Goal: Information Seeking & Learning: Learn about a topic

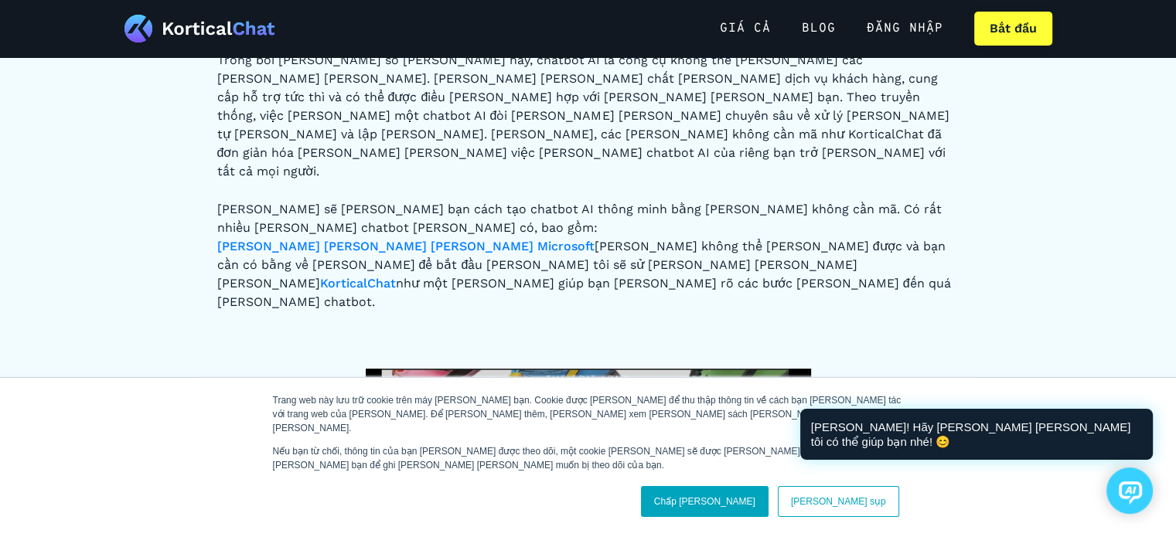
scroll to position [515, 0]
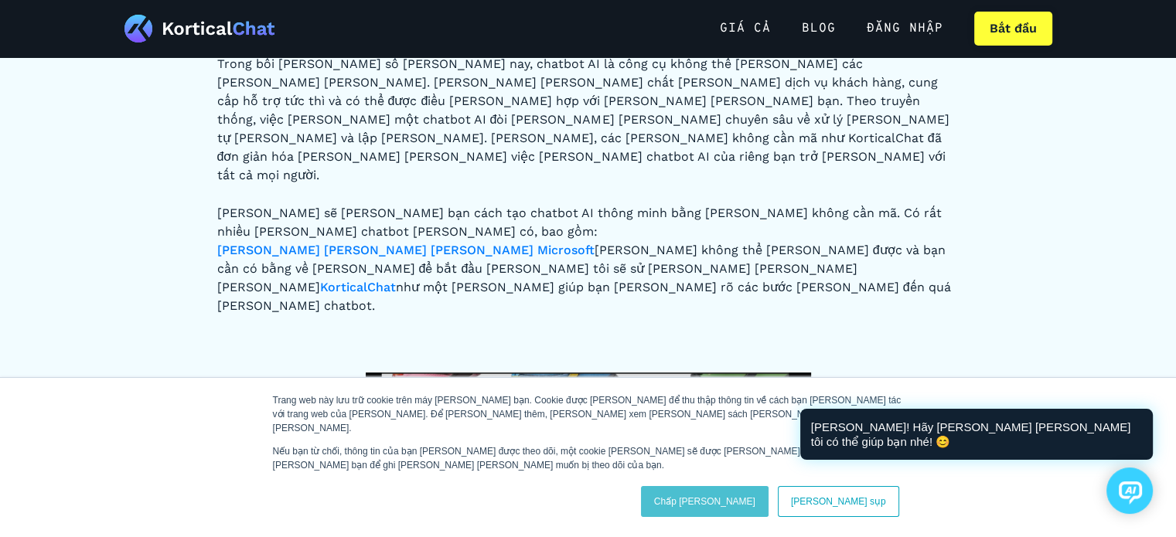
click at [769, 510] on link "Chấp [PERSON_NAME]" at bounding box center [705, 501] width 128 height 31
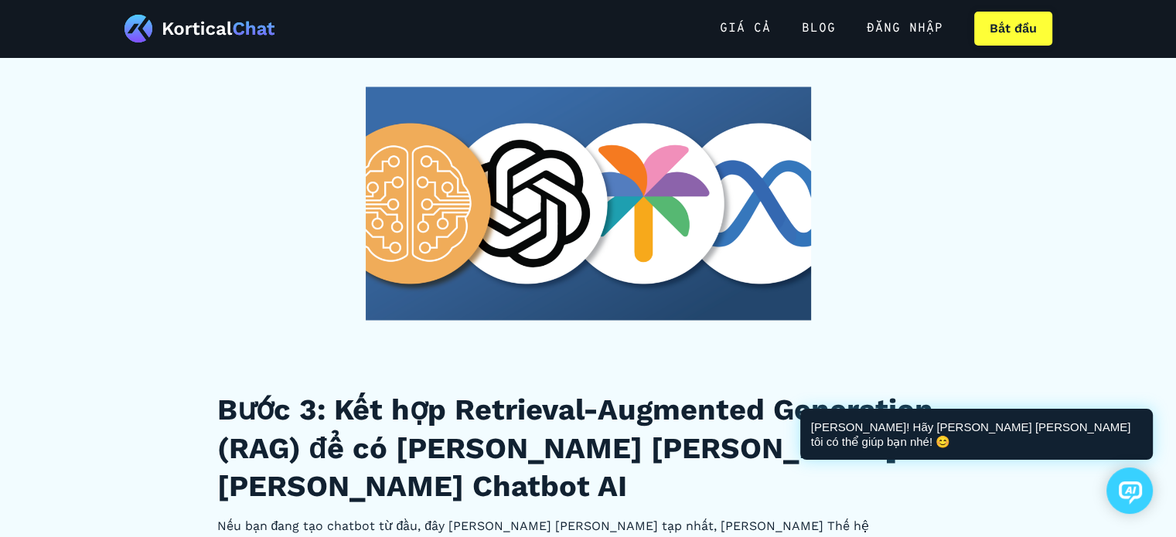
scroll to position [2681, 0]
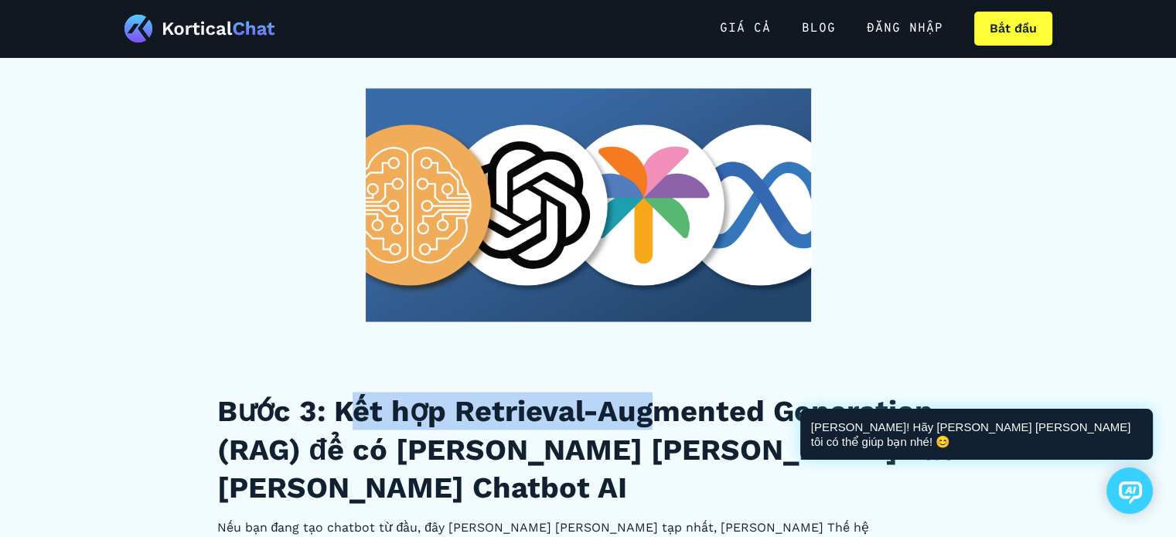
drag, startPoint x: 356, startPoint y: 206, endPoint x: 651, endPoint y: 200, distance: 295.5
click at [651, 394] on font "Bước 3: Kết hợp Retrieval-Augmented Generation (RAG) để có [PERSON_NAME] [PERSO…" at bounding box center [586, 449] width 739 height 111
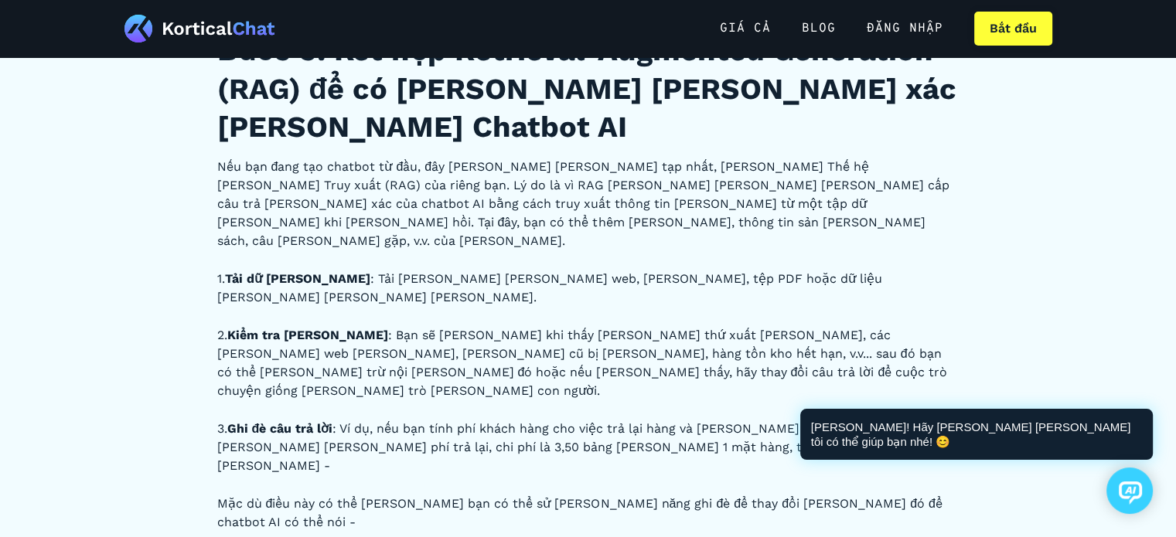
scroll to position [2990, 0]
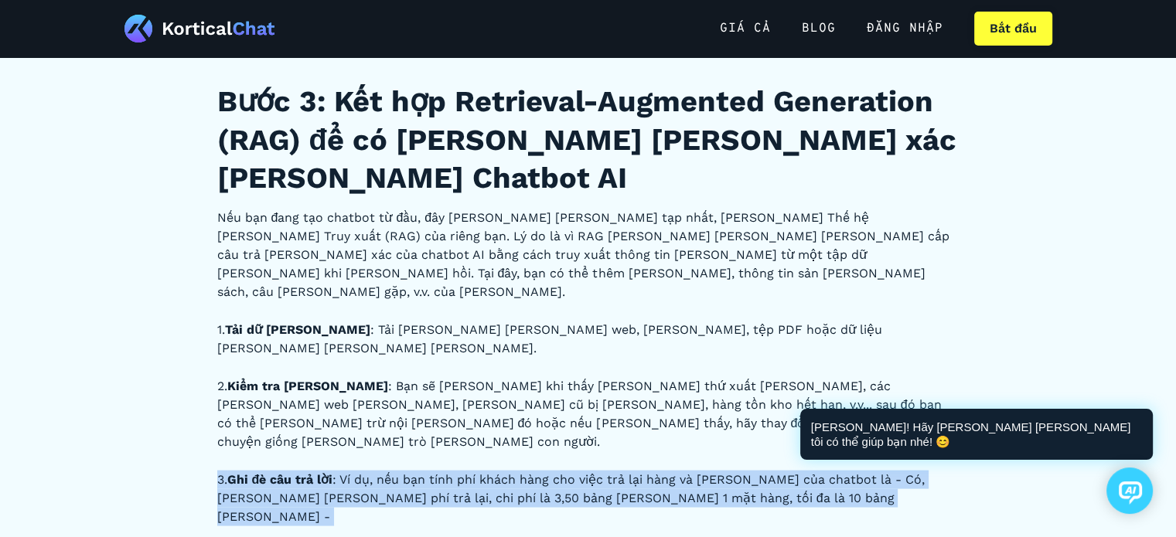
drag, startPoint x: 229, startPoint y: 179, endPoint x: 777, endPoint y: 212, distance: 549.3
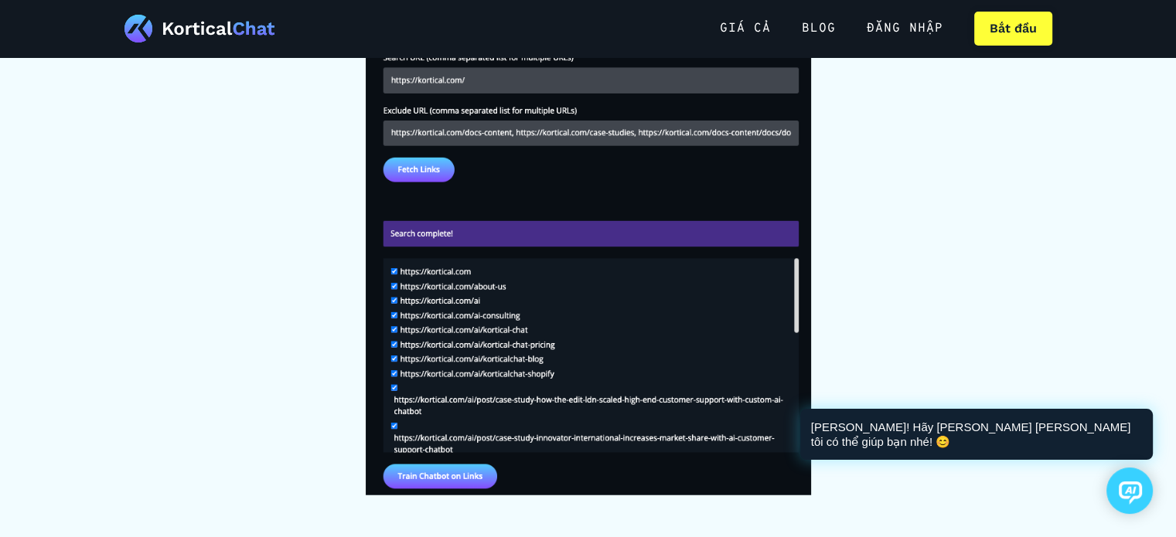
scroll to position [3712, 0]
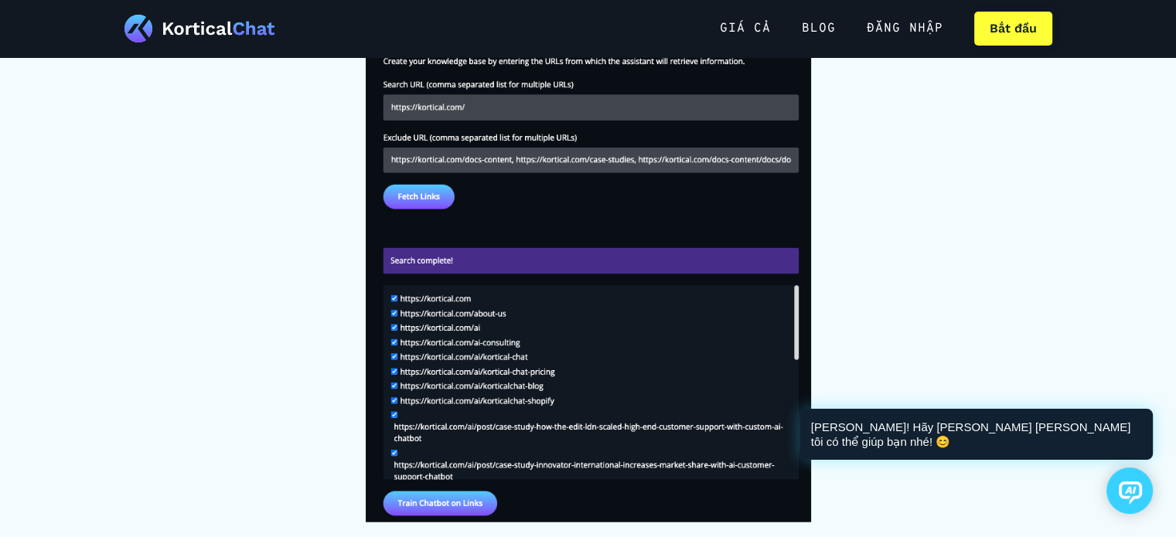
drag, startPoint x: 432, startPoint y: 329, endPoint x: 831, endPoint y: 380, distance: 403.1
click at [945, 395] on div "Cách tạo Chatbot AI bằng [PERSON_NAME] không cần mã Với [PERSON_NAME] về việc A…" at bounding box center [588, 1] width 742 height 6655
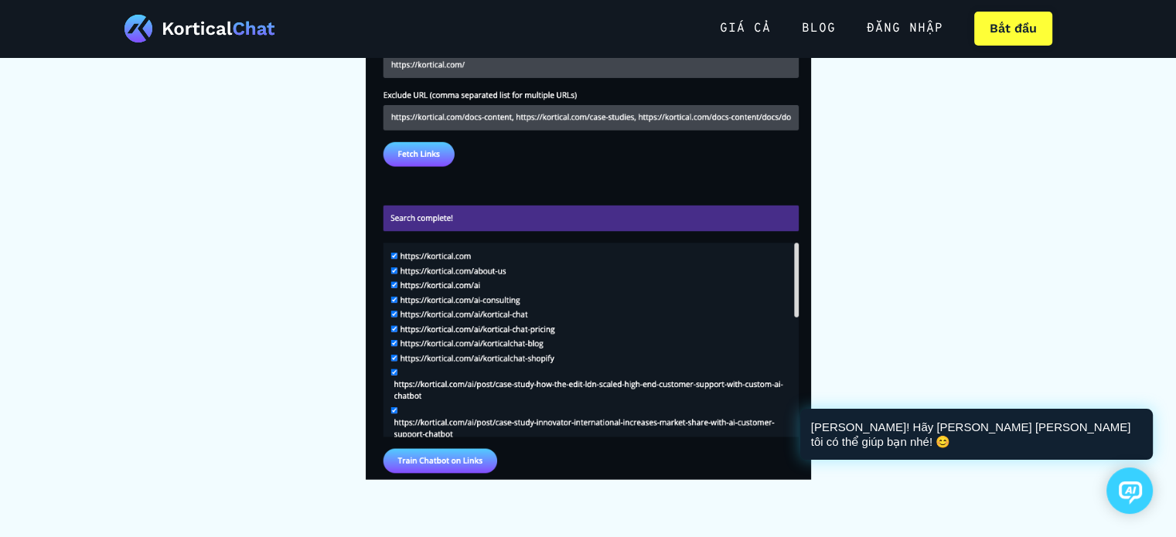
scroll to position [3815, 0]
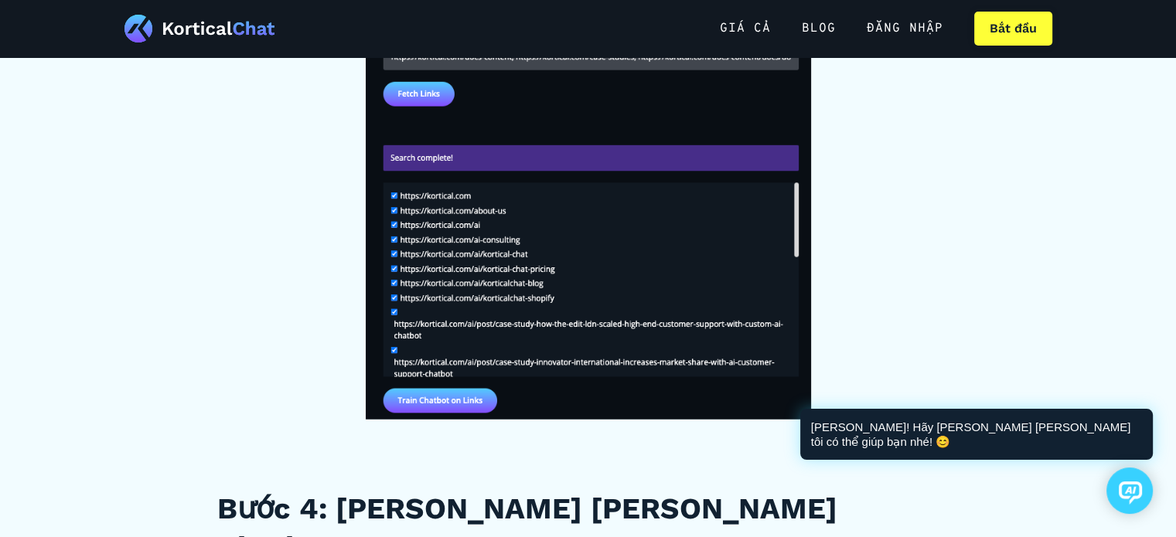
drag, startPoint x: 640, startPoint y: 305, endPoint x: 804, endPoint y: 322, distance: 164.8
drag, startPoint x: 445, startPoint y: 320, endPoint x: 745, endPoint y: 305, distance: 299.7
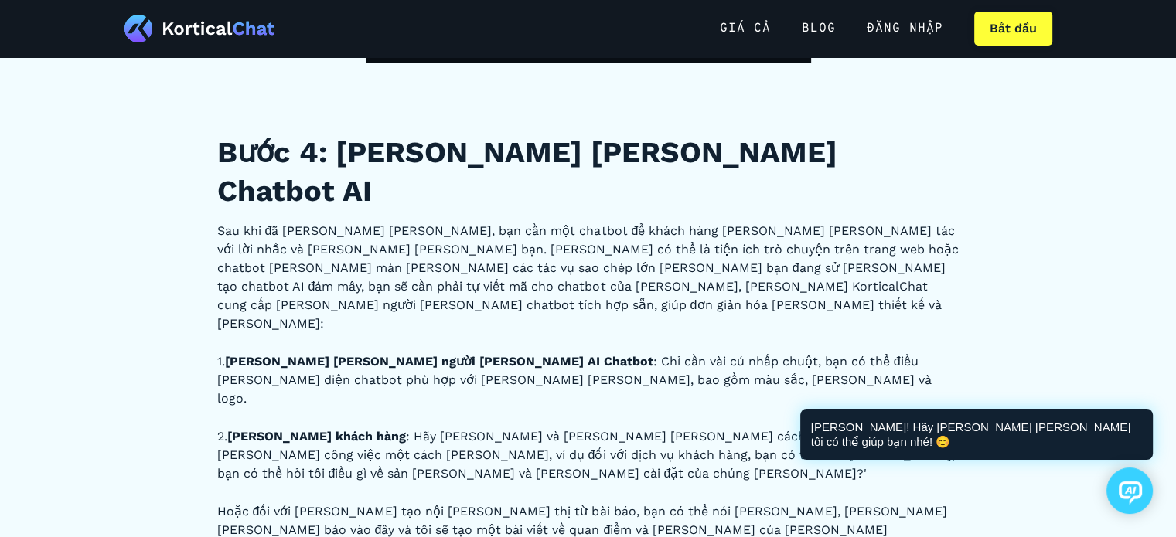
scroll to position [4124, 0]
